Goal: Communication & Community: Answer question/provide support

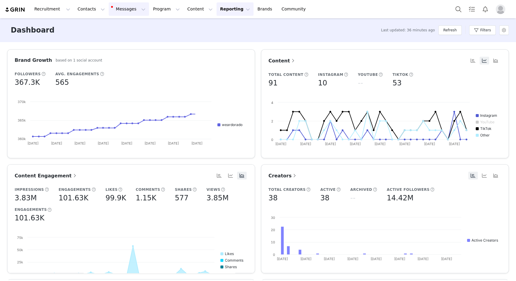
drag, startPoint x: 120, startPoint y: 9, endPoint x: 124, endPoint y: 16, distance: 7.6
click at [120, 9] on button "Messages Messages" at bounding box center [129, 8] width 40 height 13
click at [117, 37] on div "Inbox 2" at bounding box center [116, 37] width 19 height 6
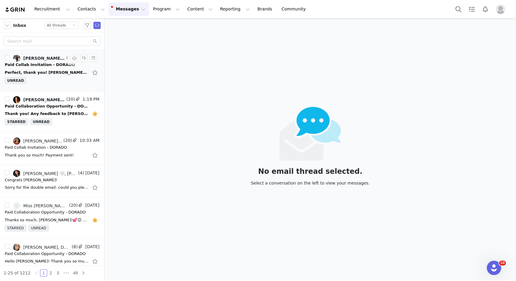
click at [47, 72] on div "Perfect, thank you! [PERSON_NAME] | Talent Manager at [GEOGRAPHIC_DATA] [DOMAIN…" at bounding box center [47, 73] width 84 height 6
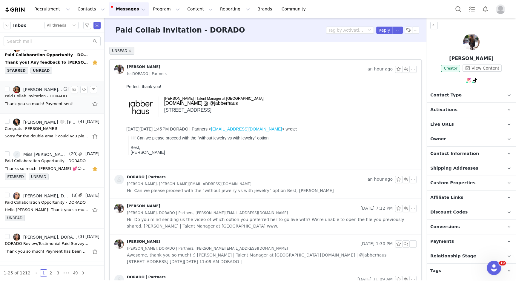
scroll to position [54, 0]
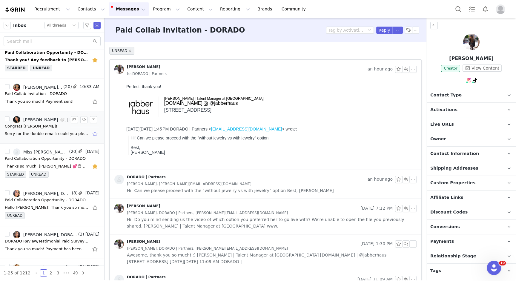
click at [95, 133] on button "button" at bounding box center [96, 134] width 8 height 10
click at [50, 134] on div "Sorry for the double email: could you please share the link to the post and the…" at bounding box center [47, 134] width 84 height 6
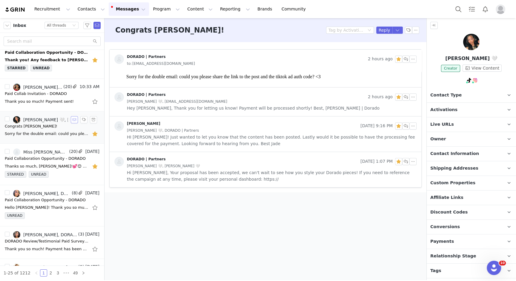
scroll to position [0, 0]
click at [73, 120] on button "button" at bounding box center [74, 119] width 7 height 7
click at [175, 79] on p "Sorry for the double email: could you please share the link to the post and the…" at bounding box center [270, 76] width 288 height 5
click at [178, 106] on span "Hey [PERSON_NAME], Thank you for letting us know! Payment will be processed sho…" at bounding box center [253, 108] width 253 height 7
